Goal: Information Seeking & Learning: Check status

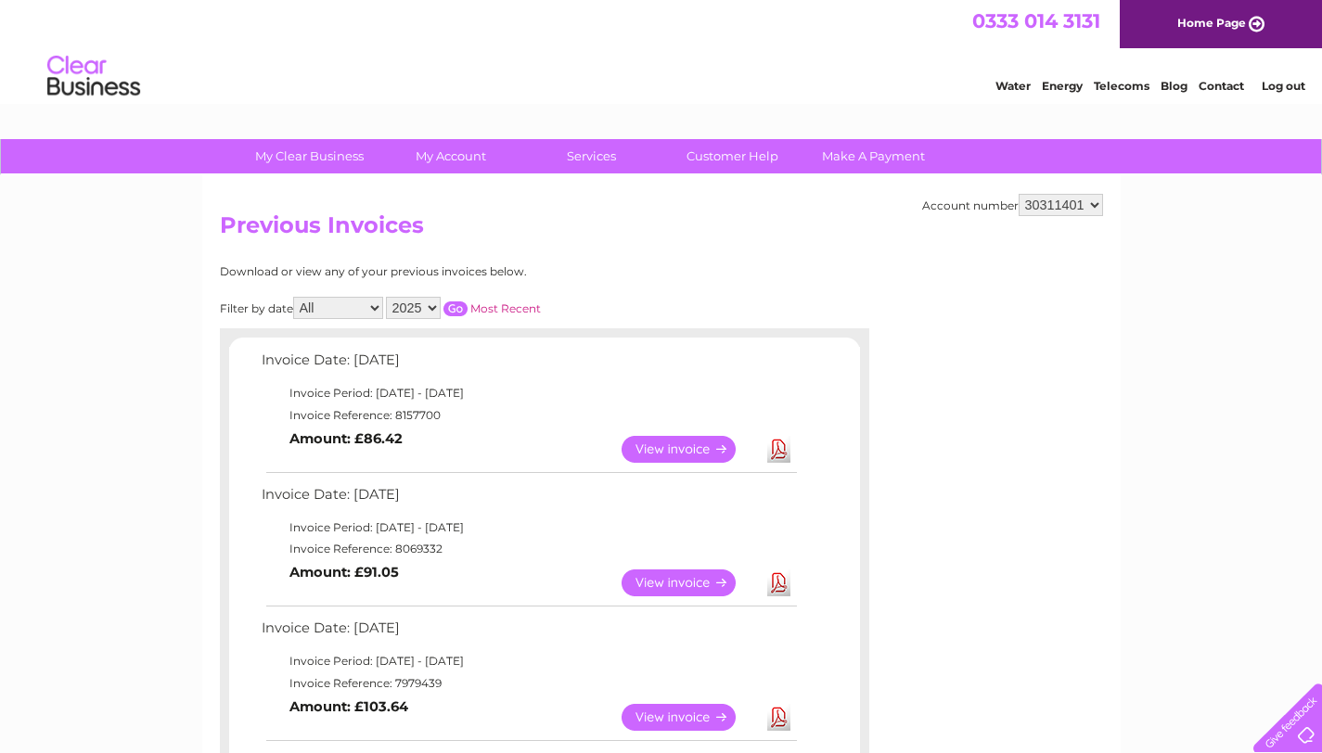
click at [685, 453] on link "View" at bounding box center [690, 449] width 136 height 27
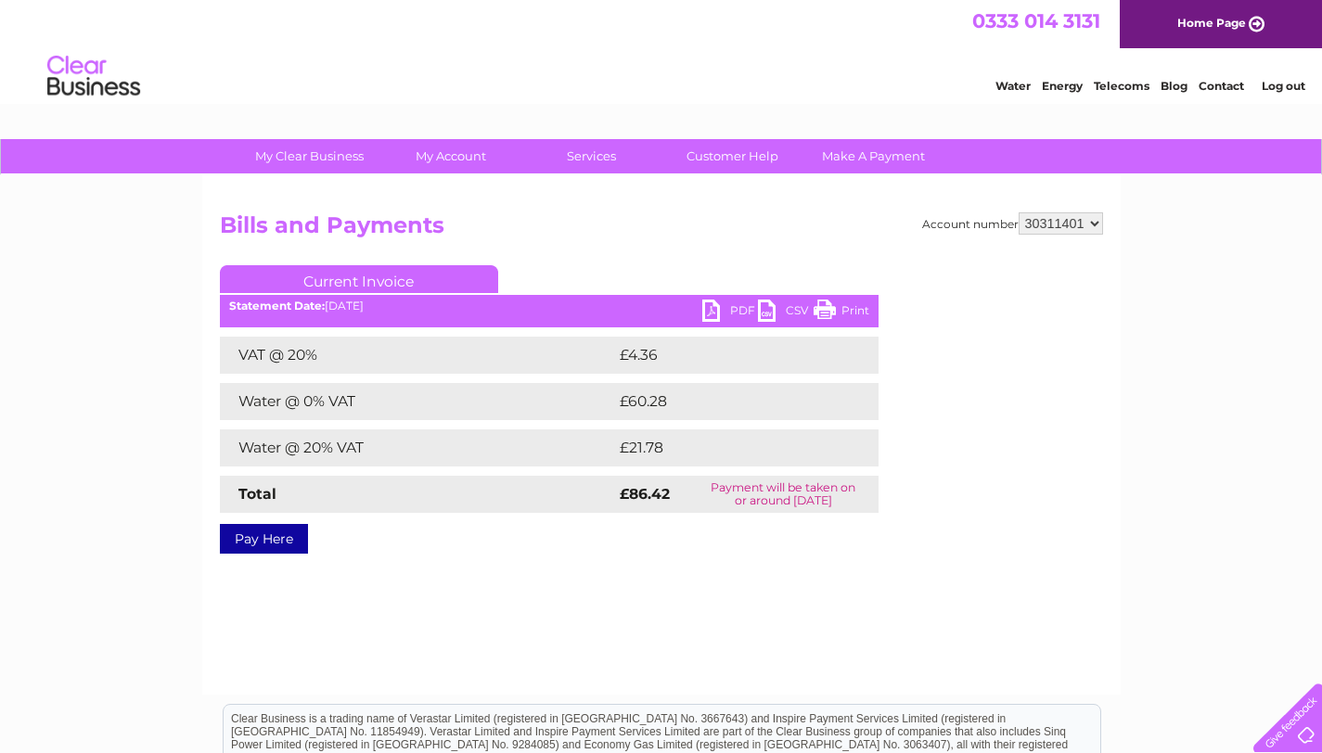
click at [724, 313] on link "PDF" at bounding box center [730, 313] width 56 height 27
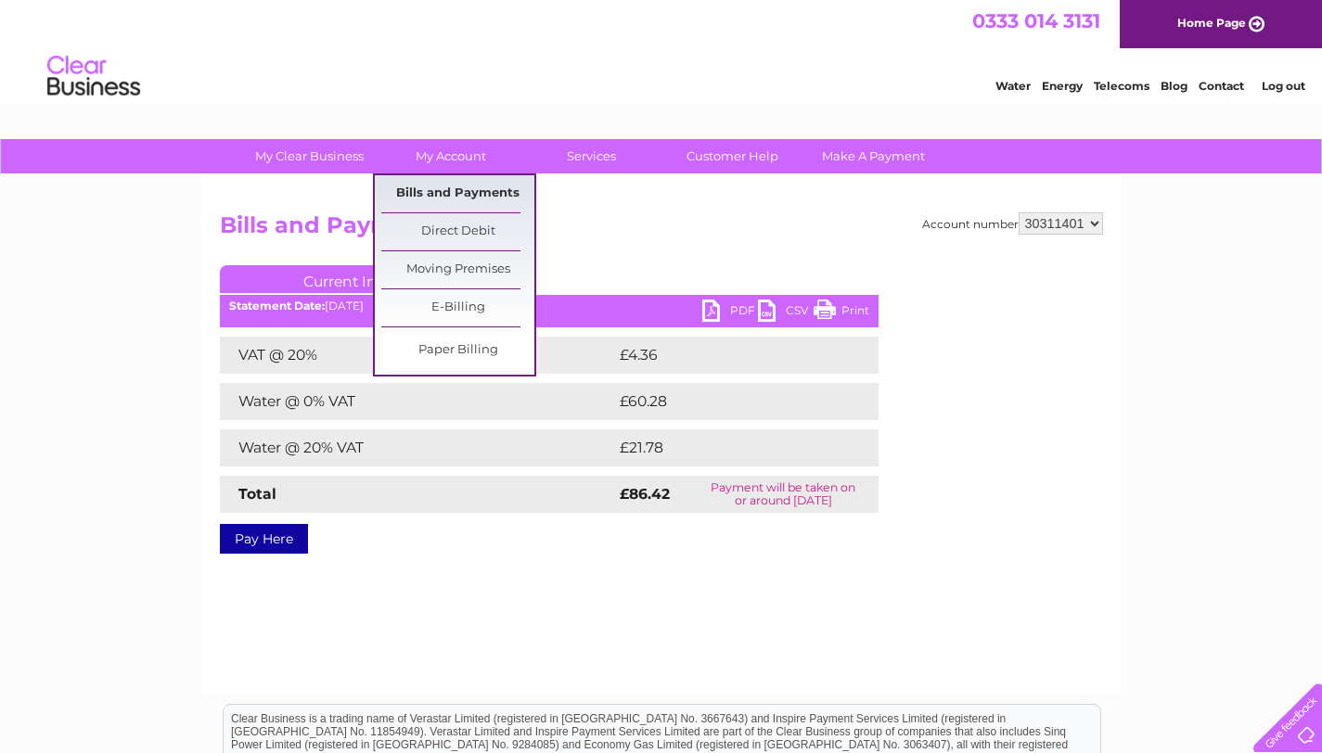
click at [440, 188] on link "Bills and Payments" at bounding box center [457, 193] width 153 height 37
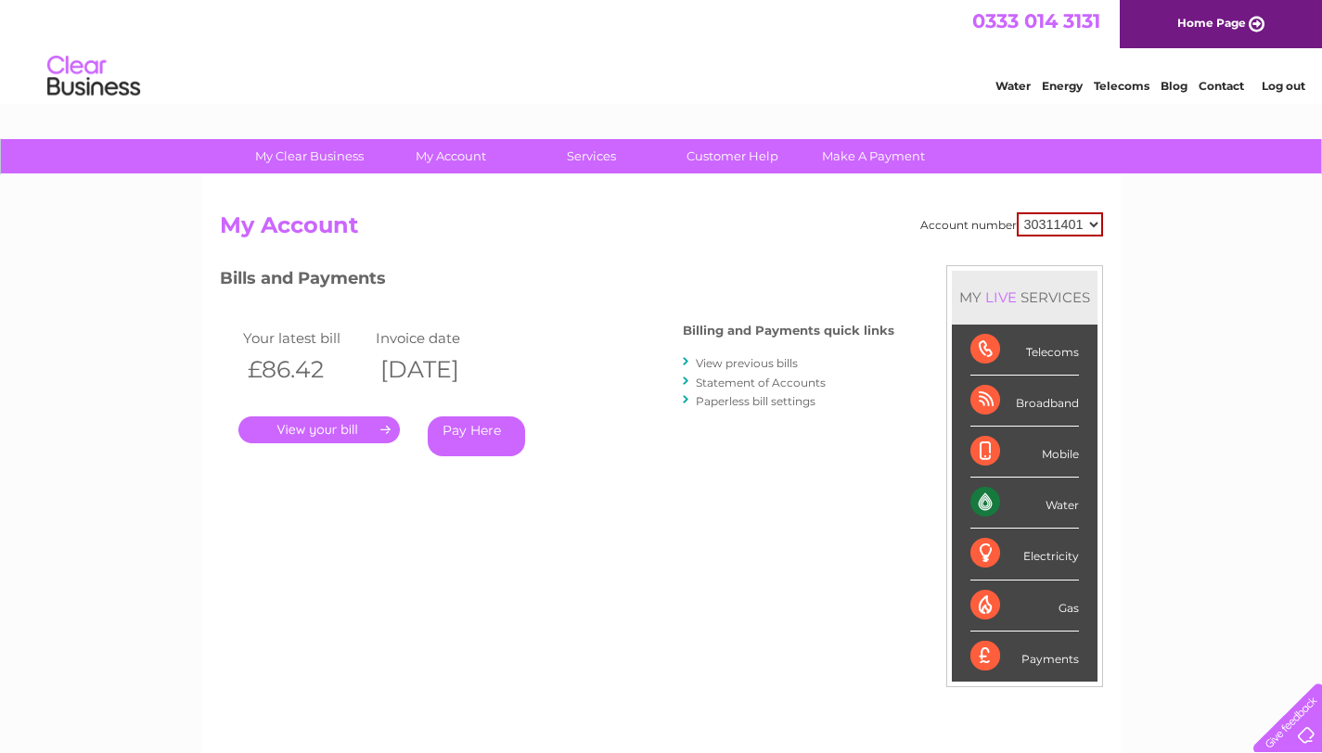
click at [757, 364] on link "View previous bills" at bounding box center [747, 363] width 102 height 14
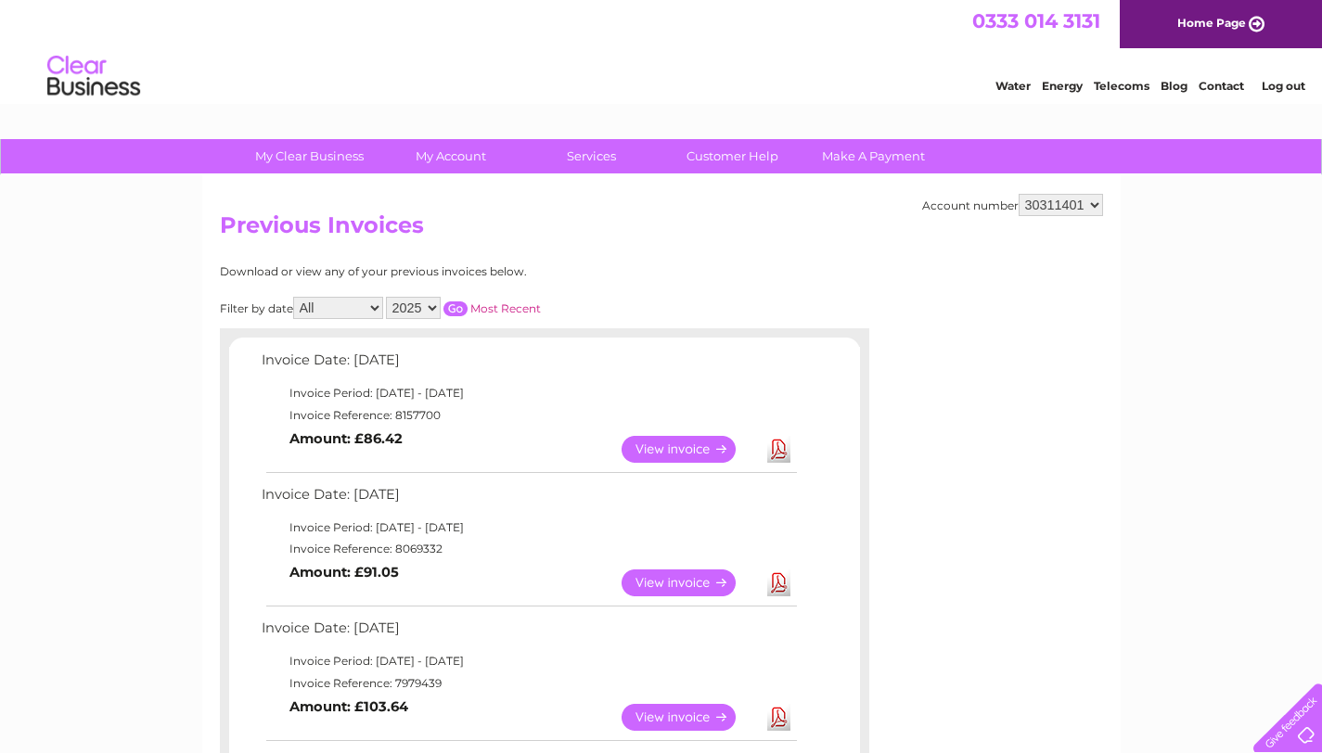
click at [666, 452] on link "View" at bounding box center [690, 449] width 136 height 27
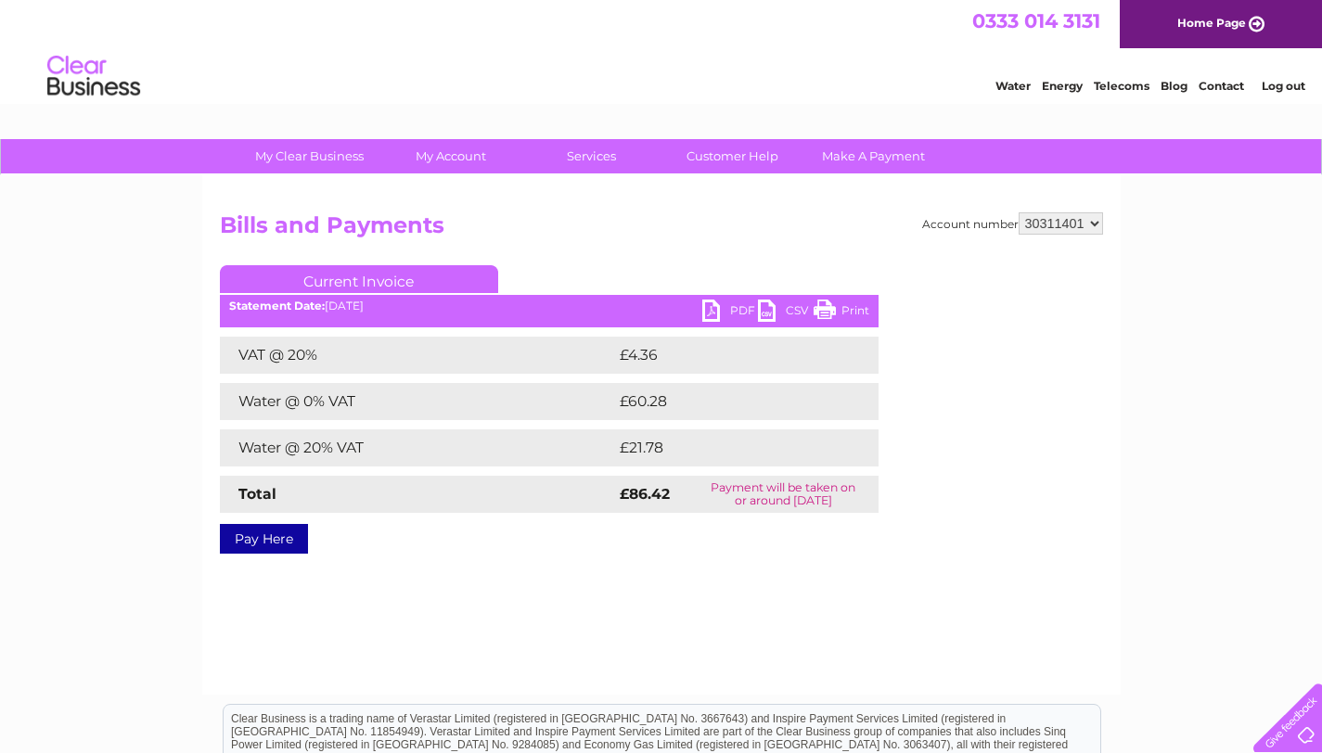
drag, startPoint x: 856, startPoint y: 498, endPoint x: 710, endPoint y: 479, distance: 147.9
click at [710, 479] on td "Payment will be taken on or around [DATE]" at bounding box center [783, 494] width 190 height 37
click at [701, 481] on td "Payment will be taken on or around [DATE]" at bounding box center [783, 494] width 190 height 37
